Goal: Book appointment/travel/reservation

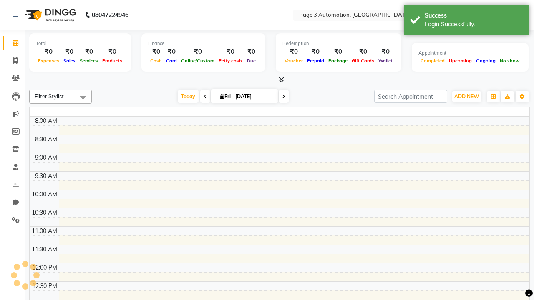
select select "en"
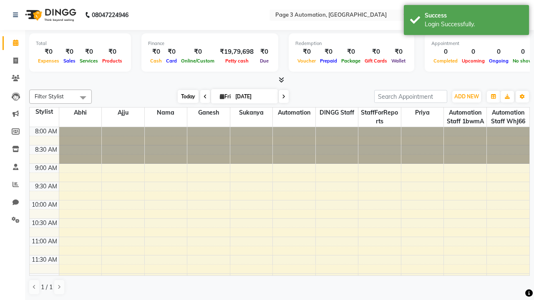
click at [184, 96] on span "Today" at bounding box center [188, 96] width 21 height 13
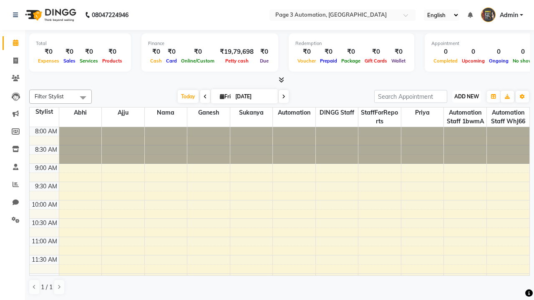
click at [466, 96] on span "ADD NEW" at bounding box center [466, 96] width 25 height 6
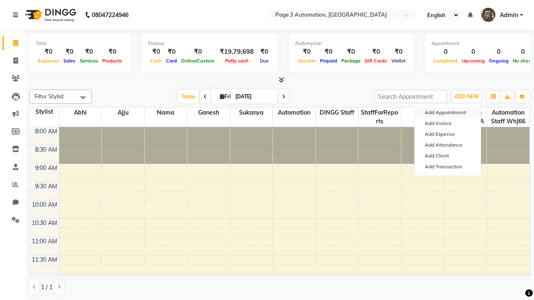
click at [448, 113] on button "Add Appointment" at bounding box center [448, 112] width 66 height 11
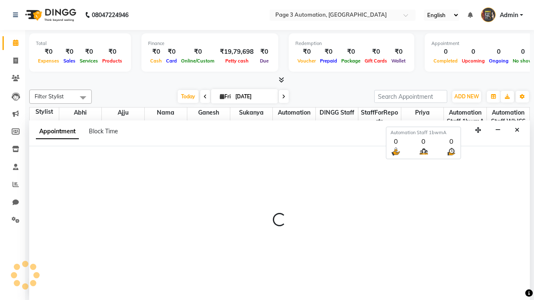
scroll to position [0, 0]
select select "tentative"
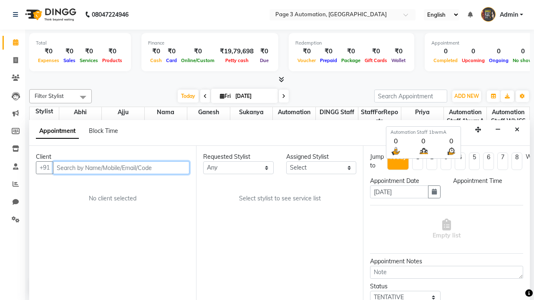
select select "540"
type input "8192346578"
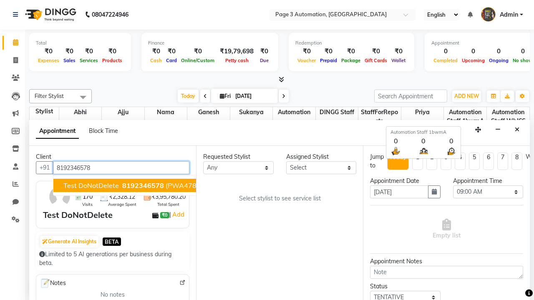
click at [122, 186] on span "8192346578" at bounding box center [143, 185] width 42 height 8
select select "711"
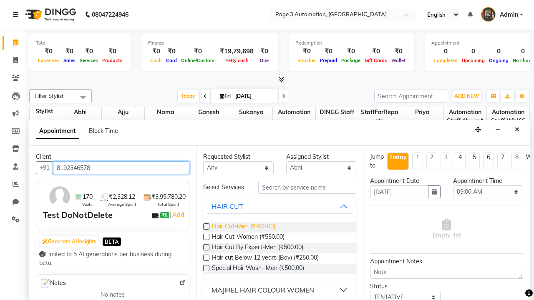
type input "8192346578"
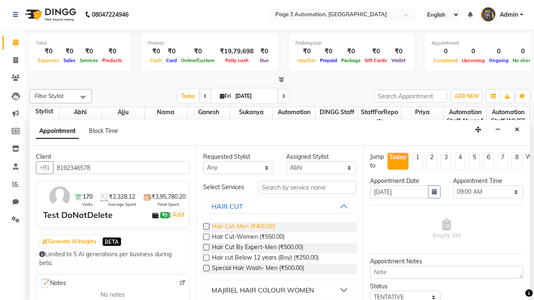
click at [243, 227] on span "Hair Cut-Men (₹400.00)" at bounding box center [243, 227] width 63 height 10
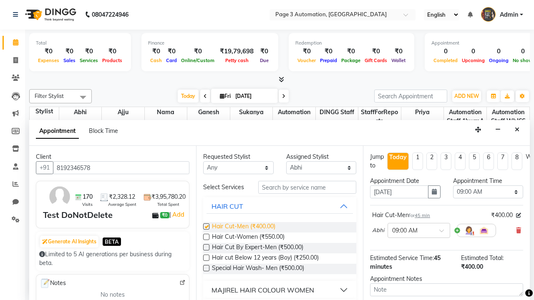
checkbox input "false"
select select "690"
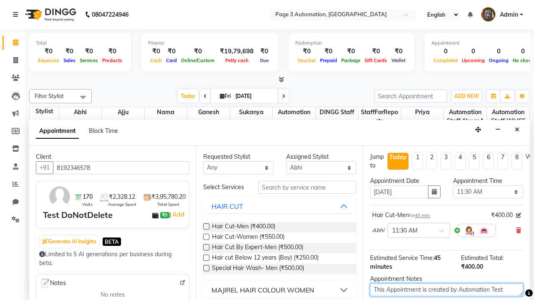
type textarea "This Appointment is created by Automation Test"
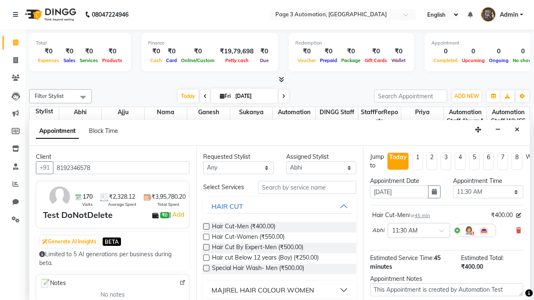
checkbox input "false"
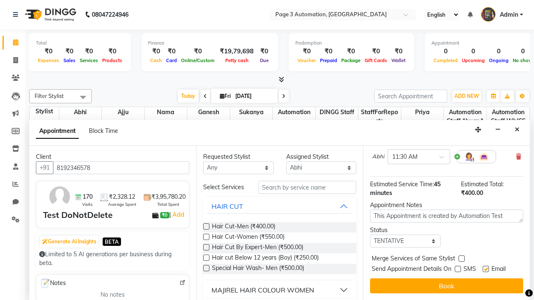
click at [486, 269] on label at bounding box center [486, 269] width 6 height 6
click at [486, 269] on input "checkbox" at bounding box center [485, 269] width 5 height 5
checkbox input "false"
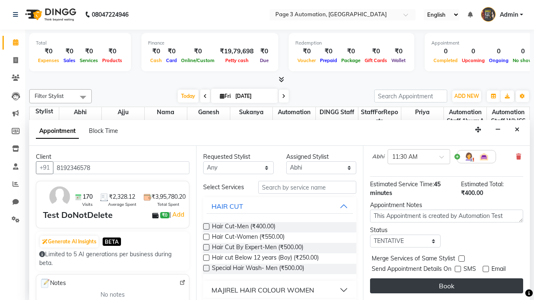
click at [446, 286] on button "Book" at bounding box center [446, 286] width 153 height 15
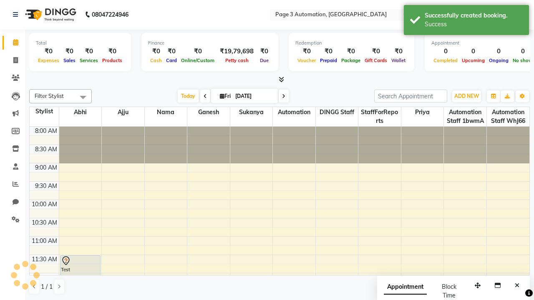
scroll to position [0, 0]
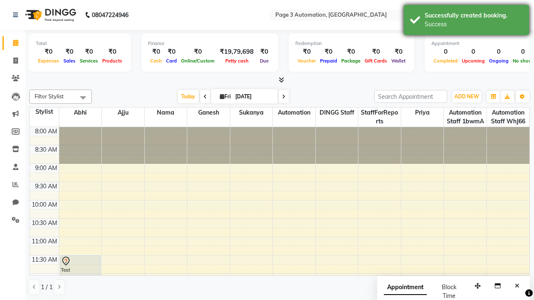
click at [466, 21] on div "Success" at bounding box center [474, 24] width 98 height 9
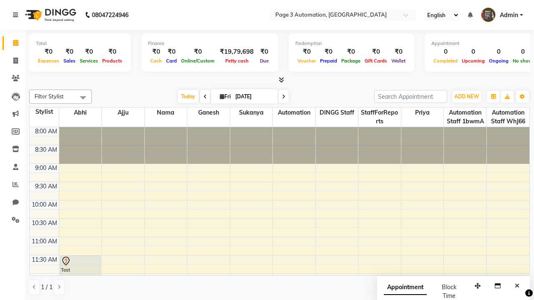
click at [83, 98] on span at bounding box center [83, 98] width 17 height 16
click at [0, 0] on div "Select All" at bounding box center [0, 0] width 0 height 0
checkbox input "true"
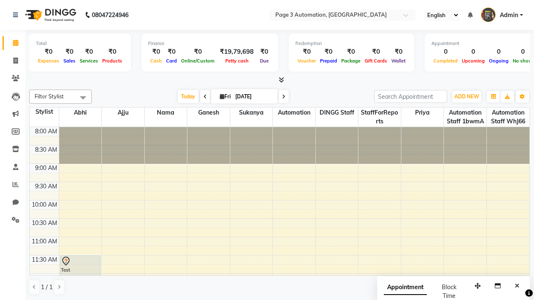
checkbox input "true"
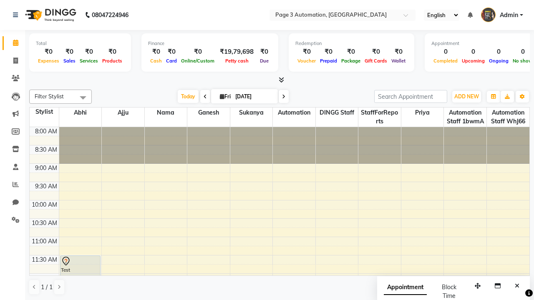
checkbox input "true"
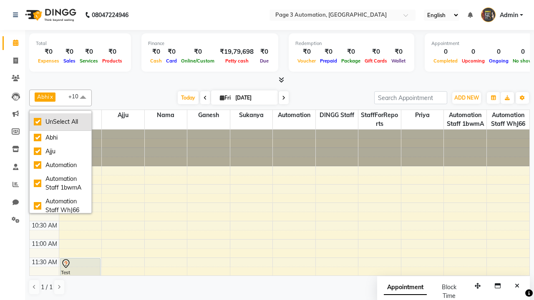
click at [60, 122] on div "UnSelect All" at bounding box center [60, 122] width 53 height 9
checkbox input "false"
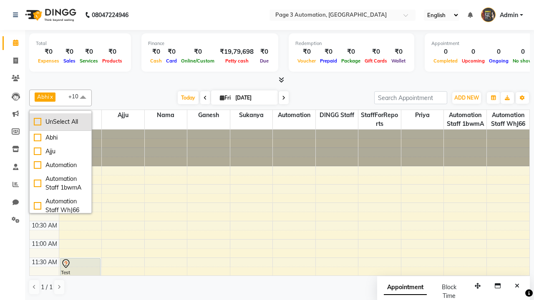
checkbox input "false"
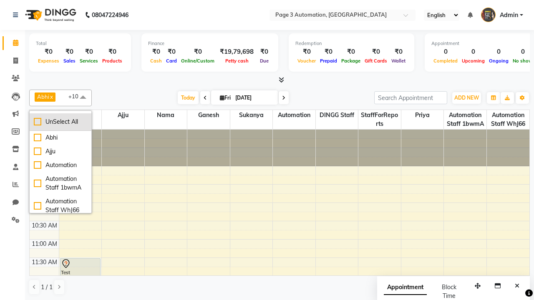
checkbox input "false"
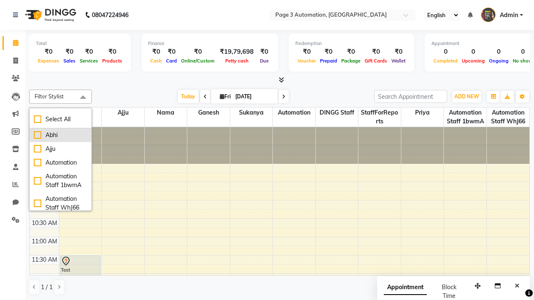
click at [60, 135] on div "Abhi" at bounding box center [60, 135] width 53 height 9
checkbox input "true"
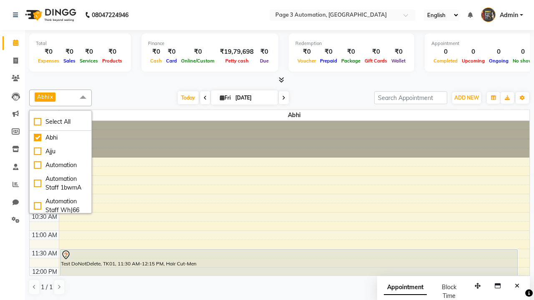
click at [83, 98] on span at bounding box center [83, 98] width 17 height 16
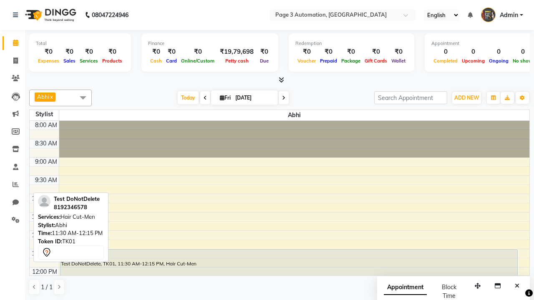
scroll to position [0, 0]
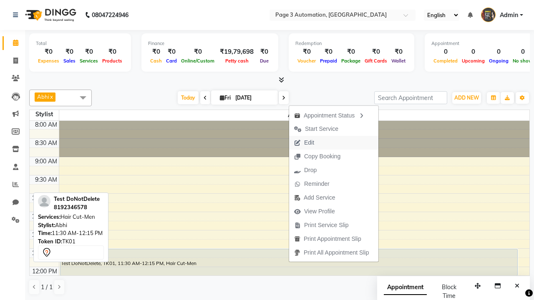
click at [335, 143] on button "Edit" at bounding box center [333, 143] width 89 height 14
select select "tentative"
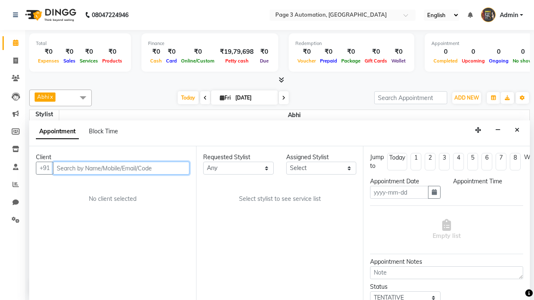
type input "[DATE]"
type textarea "This Appointment is created by Automation Test"
select select "690"
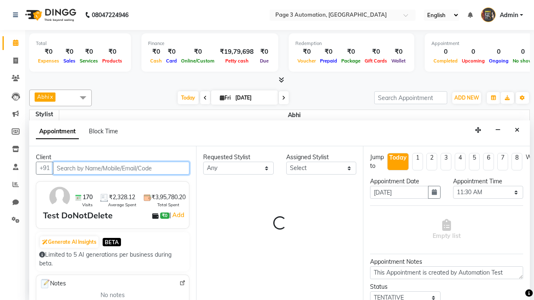
select select "711"
select select "1039"
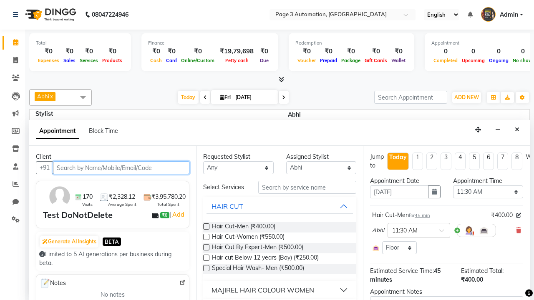
scroll to position [0, 0]
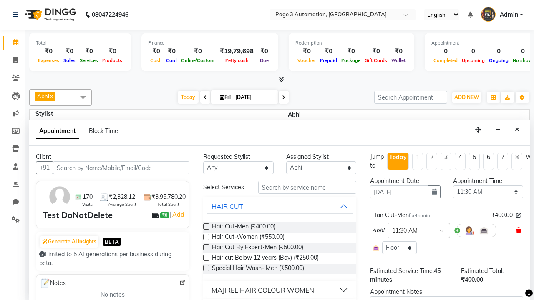
click at [519, 231] on icon at bounding box center [518, 231] width 5 height 6
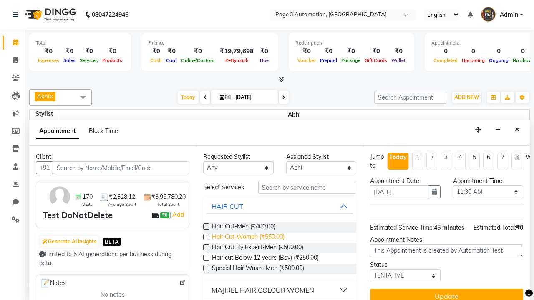
click at [248, 238] on span "Hair Cut-Women (₹550.00)" at bounding box center [248, 238] width 73 height 10
checkbox input "true"
type textarea "Update Appointment"
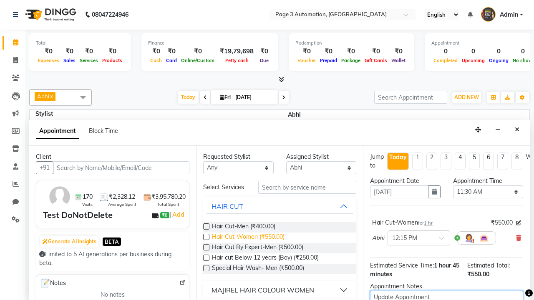
checkbox input "false"
type textarea "Update Appointment"
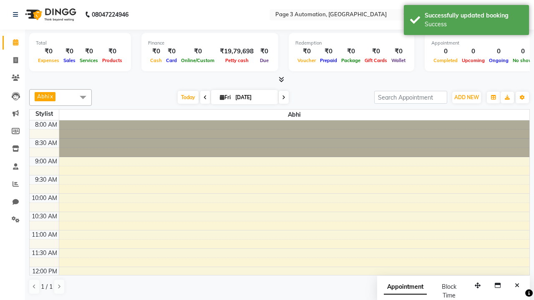
scroll to position [0, 0]
click at [466, 21] on div "Success" at bounding box center [474, 24] width 98 height 9
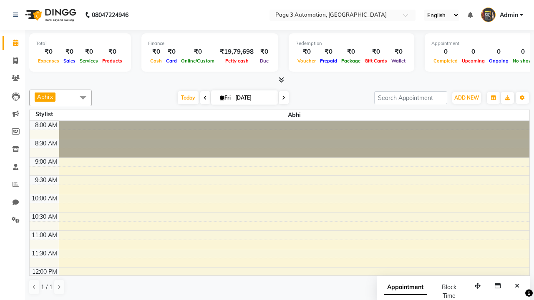
click at [83, 98] on span at bounding box center [83, 98] width 17 height 16
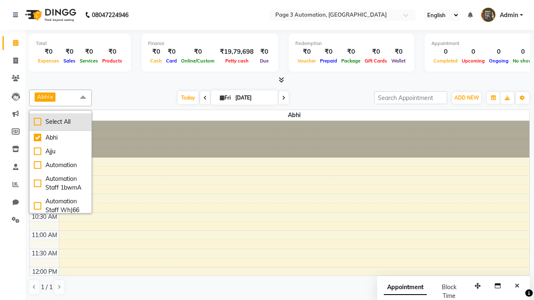
click at [60, 122] on div "Select All" at bounding box center [60, 122] width 53 height 9
checkbox input "true"
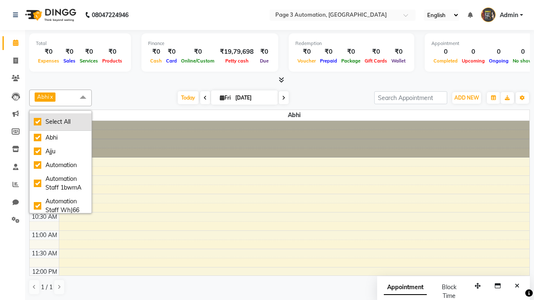
checkbox input "true"
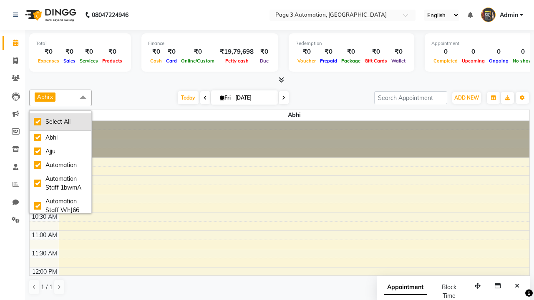
checkbox input "true"
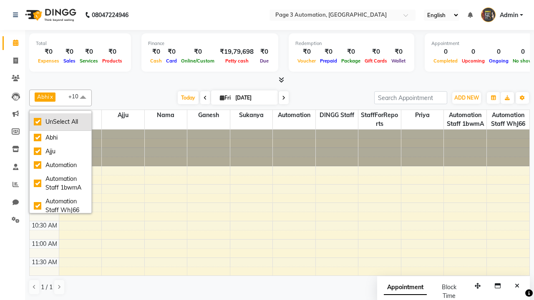
click at [60, 122] on div "UnSelect All" at bounding box center [60, 122] width 53 height 9
checkbox input "false"
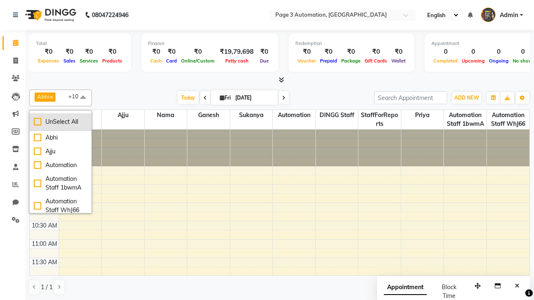
checkbox input "false"
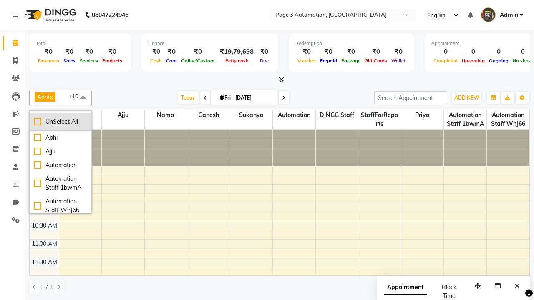
checkbox input "false"
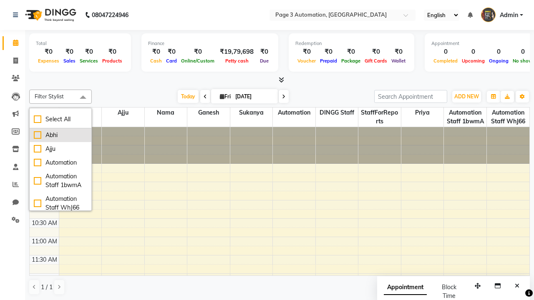
click at [60, 135] on div "Abhi" at bounding box center [60, 135] width 53 height 9
checkbox input "true"
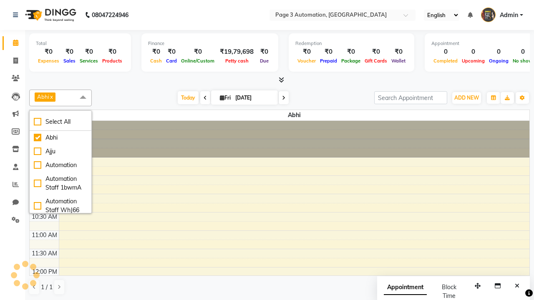
click at [83, 98] on span at bounding box center [83, 98] width 17 height 16
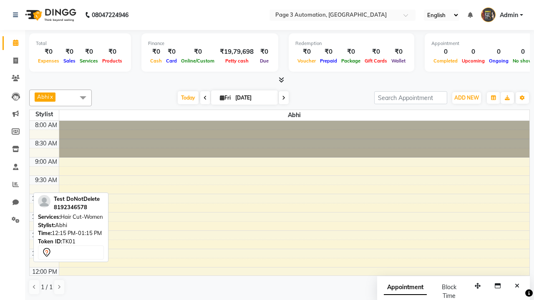
scroll to position [97, 0]
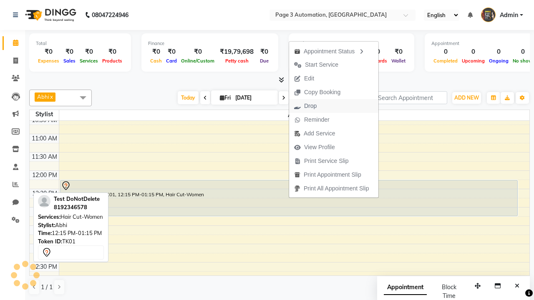
click at [335, 106] on button "Drop" at bounding box center [333, 106] width 89 height 14
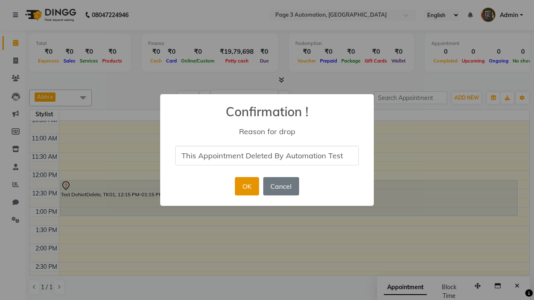
type input "This Appointment Deleted By Automation Test"
click at [247, 187] on button "OK" at bounding box center [247, 186] width 24 height 18
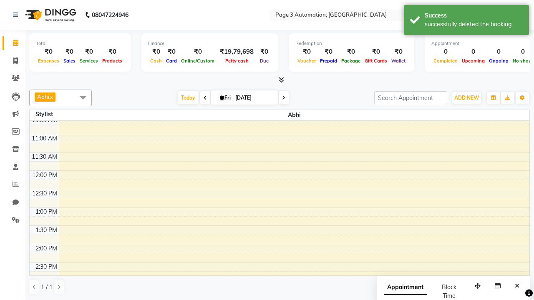
click at [466, 21] on div "successfully deleted the booking" at bounding box center [474, 24] width 98 height 9
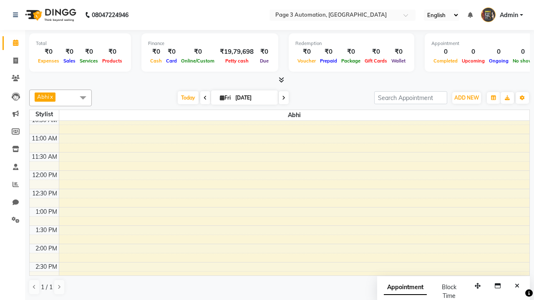
click at [83, 98] on span at bounding box center [83, 98] width 17 height 16
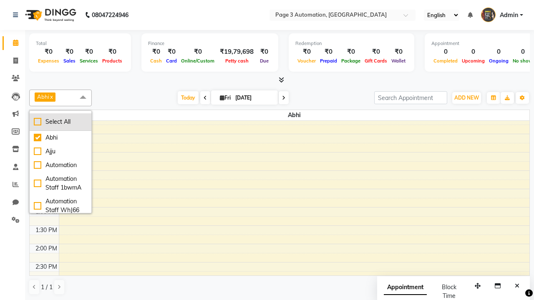
click at [60, 122] on div "Select All" at bounding box center [60, 122] width 53 height 9
checkbox input "true"
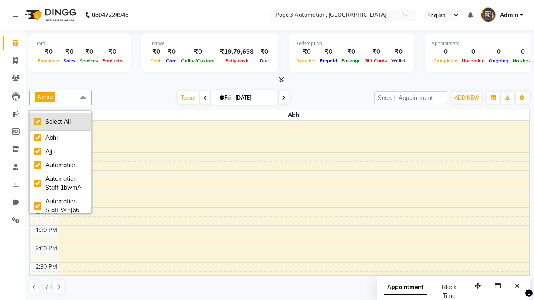
checkbox input "true"
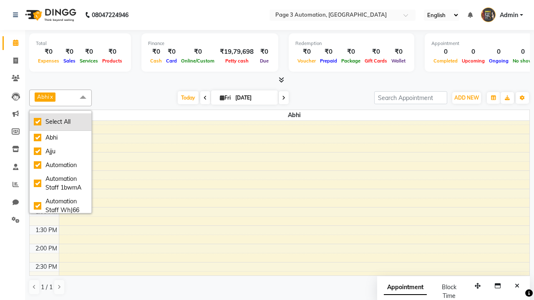
checkbox input "true"
